Goal: Complete application form

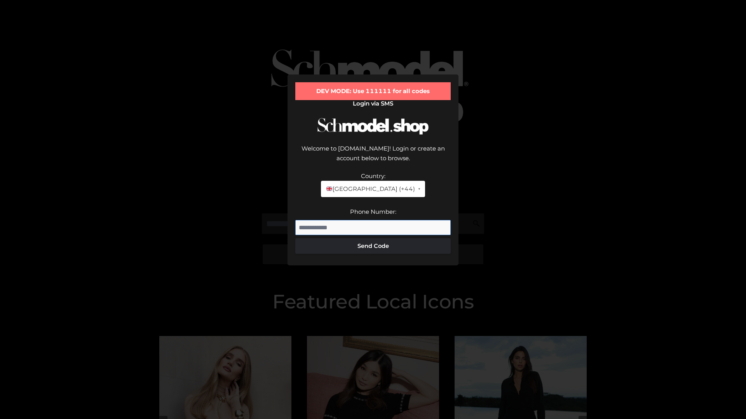
click at [373, 220] on input "Phone Number:" at bounding box center [372, 228] width 155 height 16
type input "**********"
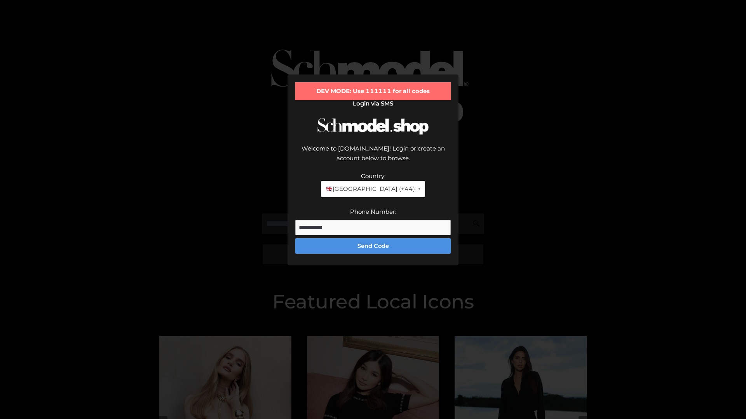
click at [373, 238] on button "Send Code" at bounding box center [372, 246] width 155 height 16
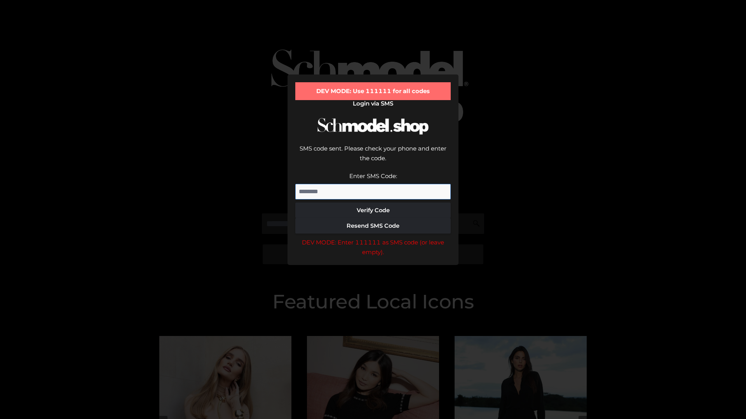
click at [373, 184] on input "Enter SMS Code:" at bounding box center [372, 192] width 155 height 16
type input "******"
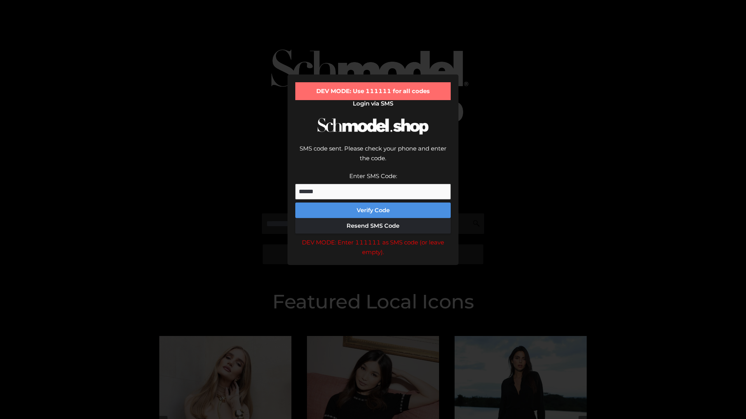
click at [373, 203] on button "Verify Code" at bounding box center [372, 211] width 155 height 16
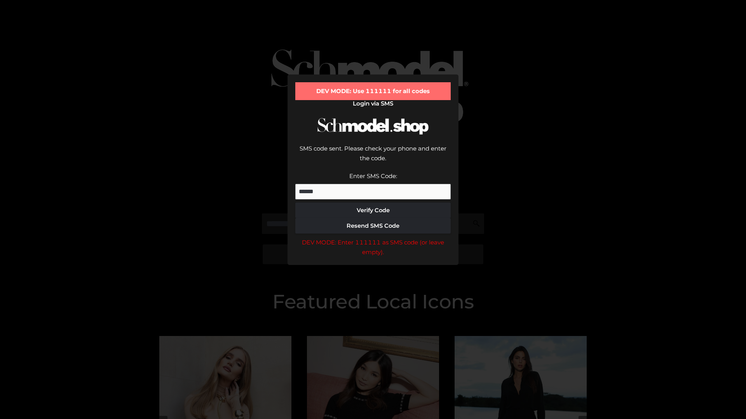
click at [373, 238] on div "DEV MODE: Enter 111111 as SMS code (or leave empty)." at bounding box center [372, 248] width 155 height 20
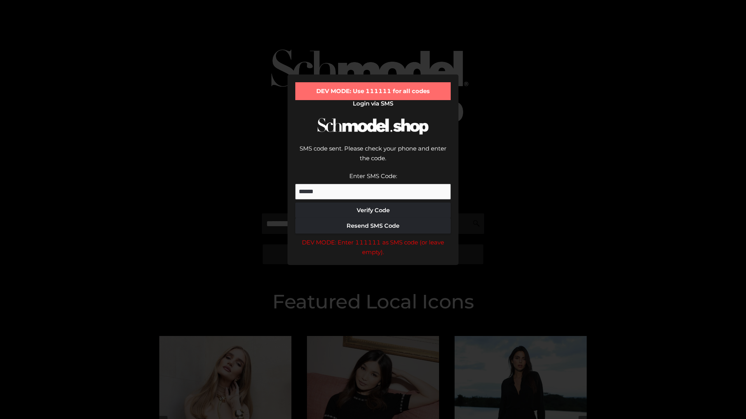
click at [373, 238] on div "DEV MODE: Enter 111111 as SMS code (or leave empty)." at bounding box center [372, 248] width 155 height 20
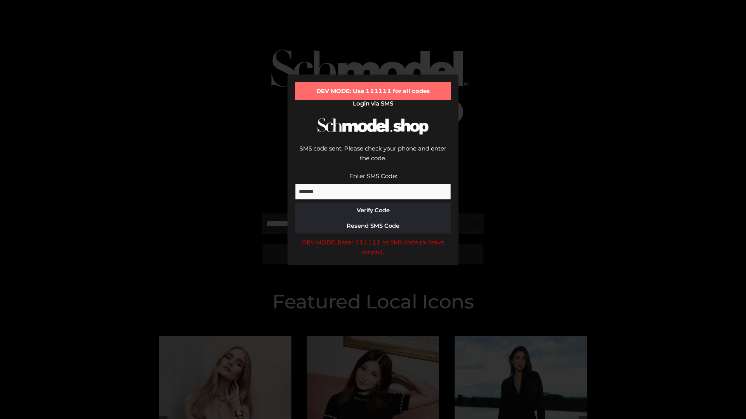
click at [373, 238] on div "DEV MODE: Enter 111111 as SMS code (or leave empty)." at bounding box center [372, 248] width 155 height 20
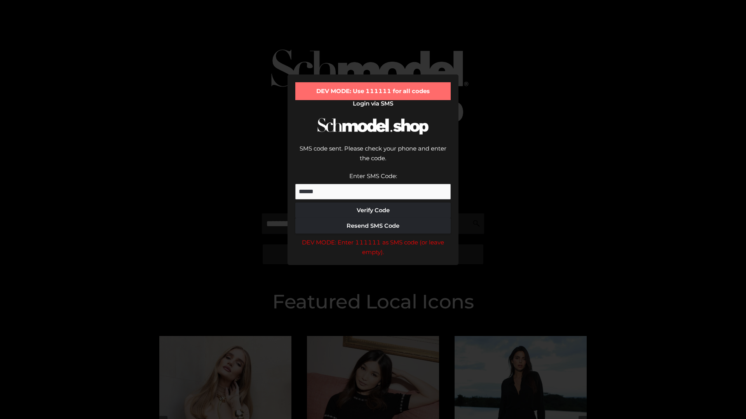
click at [373, 238] on div "DEV MODE: Enter 111111 as SMS code (or leave empty)." at bounding box center [372, 248] width 155 height 20
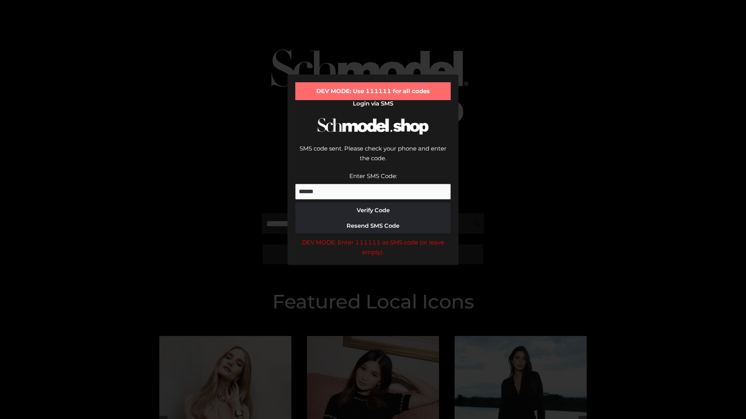
click at [373, 238] on div "DEV MODE: Enter 111111 as SMS code (or leave empty)." at bounding box center [372, 248] width 155 height 20
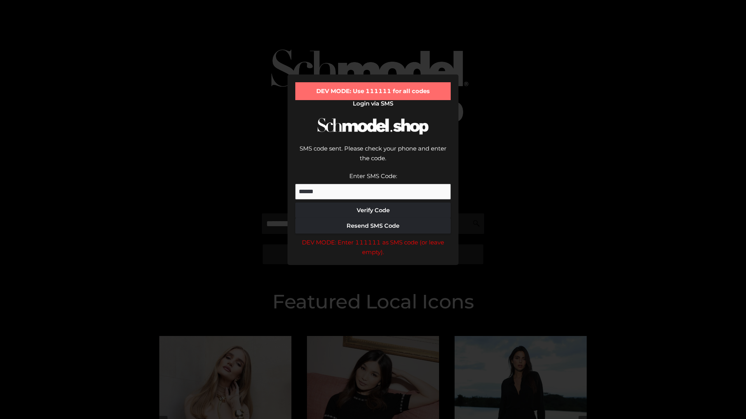
click at [373, 238] on div "DEV MODE: Enter 111111 as SMS code (or leave empty)." at bounding box center [372, 248] width 155 height 20
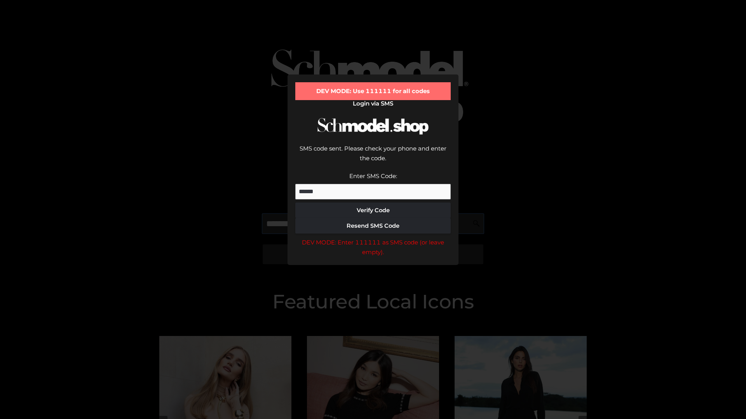
scroll to position [0, 40]
click at [373, 238] on div "DEV MODE: Enter 111111 as SMS code (or leave empty)." at bounding box center [372, 248] width 155 height 20
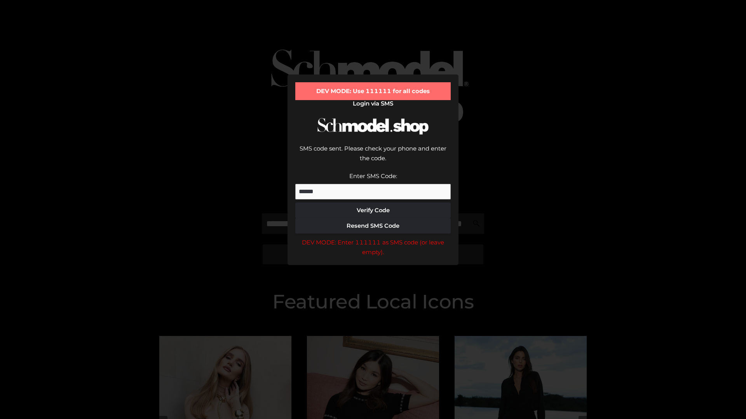
click at [373, 238] on div "DEV MODE: Enter 111111 as SMS code (or leave empty)." at bounding box center [372, 248] width 155 height 20
type input "**********"
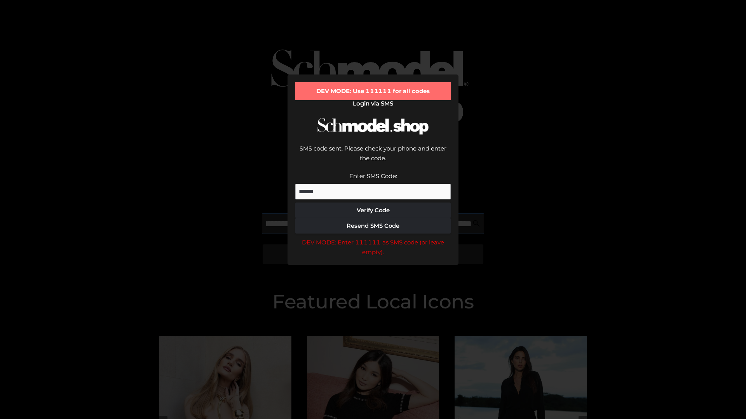
scroll to position [0, 76]
